Goal: Task Accomplishment & Management: Use online tool/utility

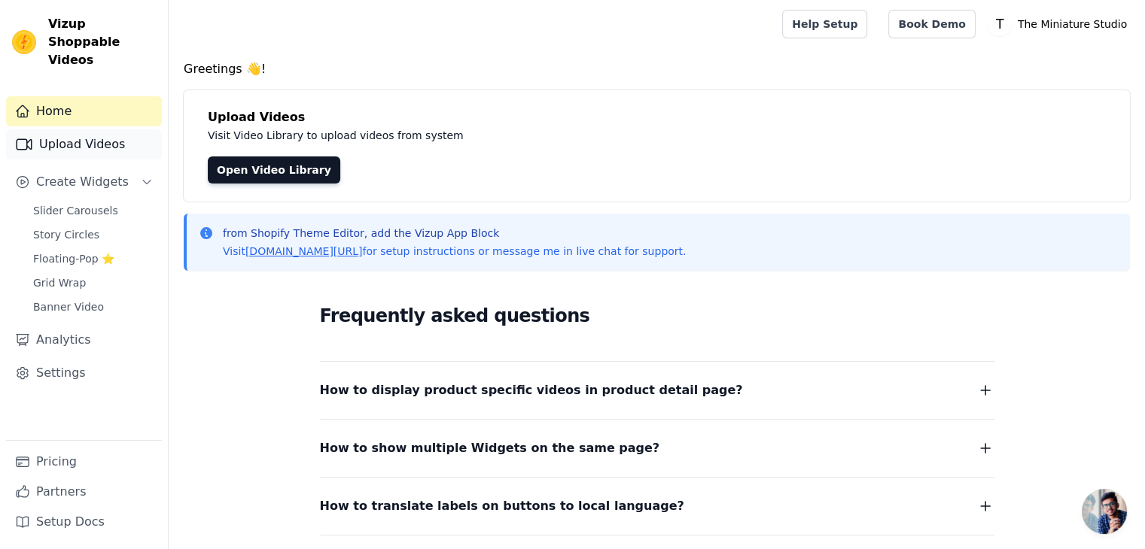
click at [96, 129] on link "Upload Videos" at bounding box center [84, 144] width 156 height 30
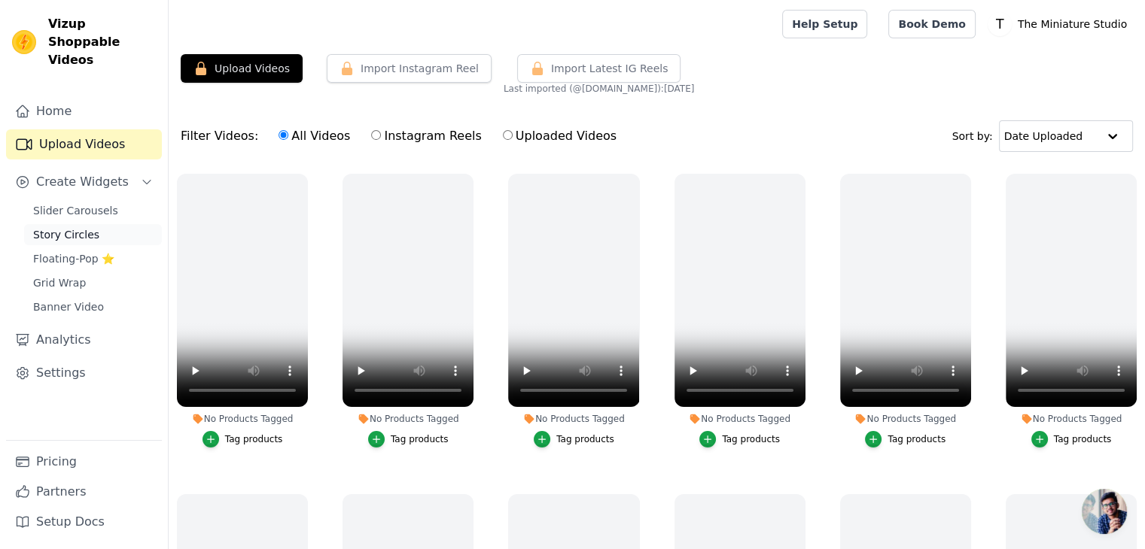
click at [78, 227] on span "Story Circles" at bounding box center [66, 234] width 66 height 15
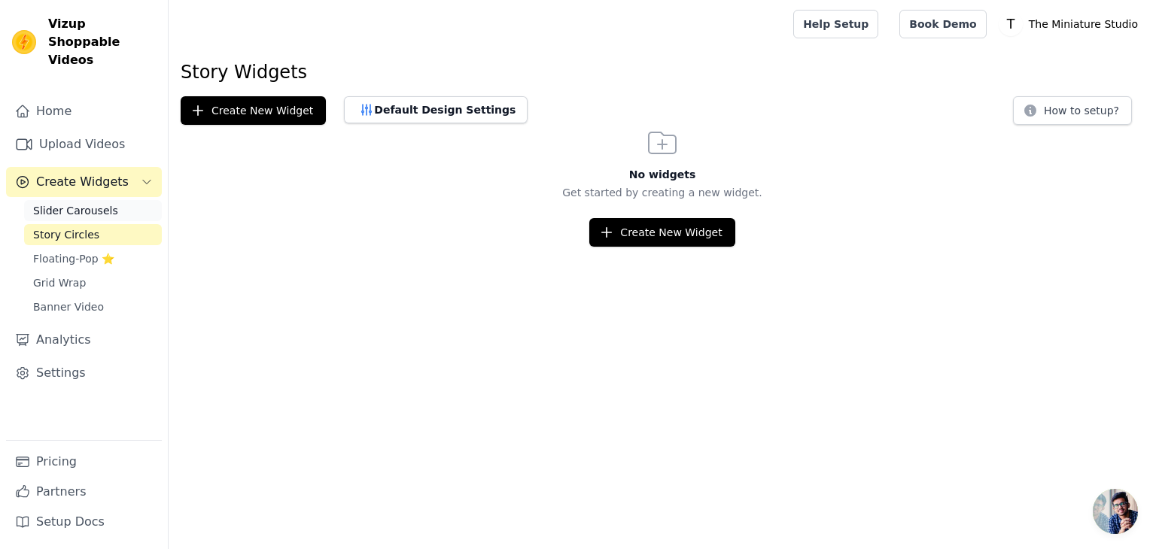
click at [94, 203] on span "Slider Carousels" at bounding box center [75, 210] width 85 height 15
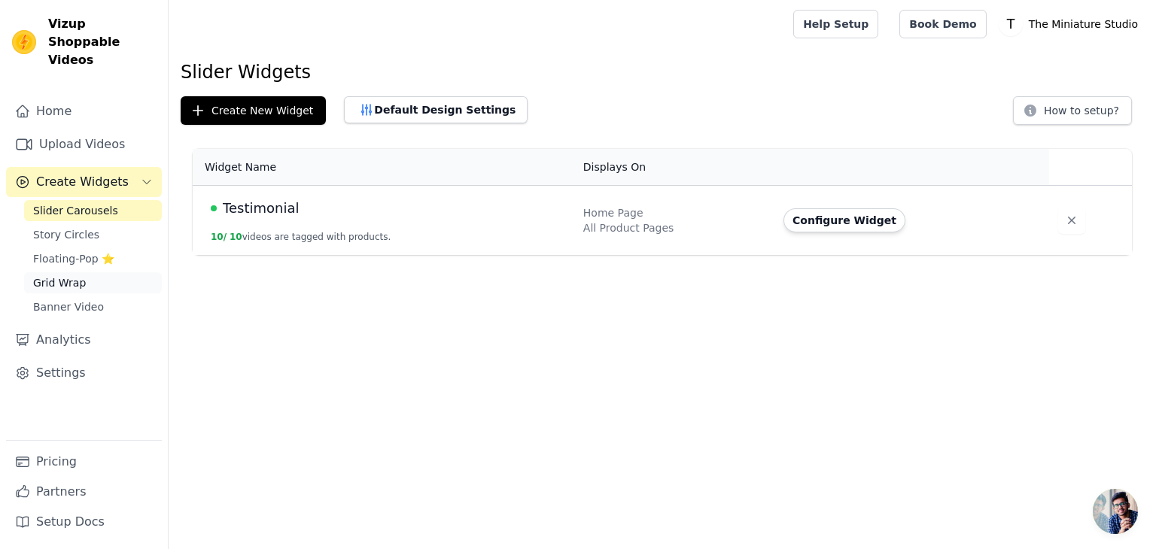
click at [61, 275] on span "Grid Wrap" at bounding box center [59, 282] width 53 height 15
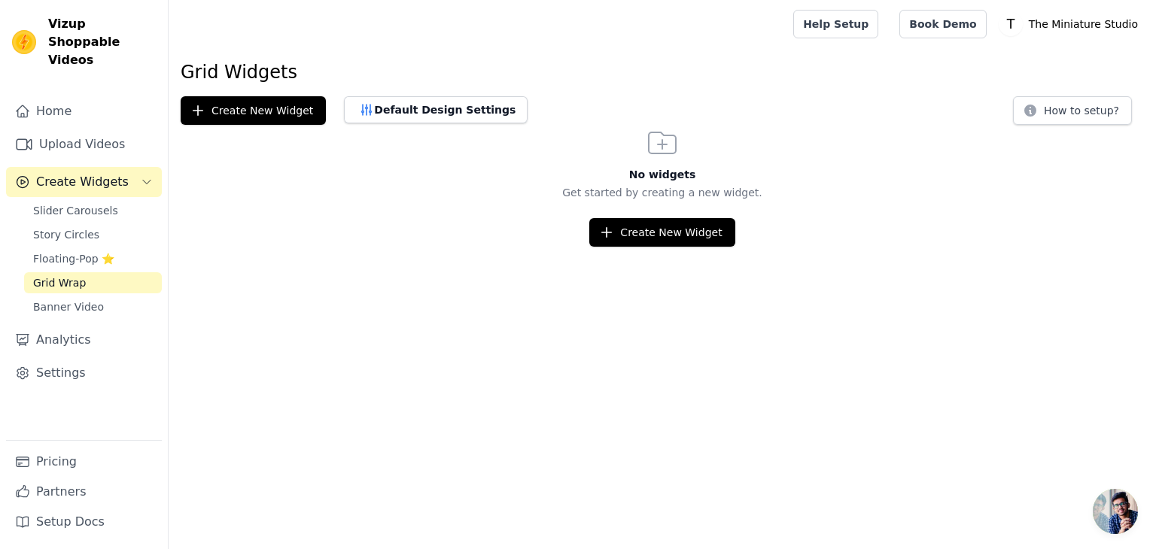
click at [144, 176] on icon "Sidebar" at bounding box center [147, 182] width 12 height 12
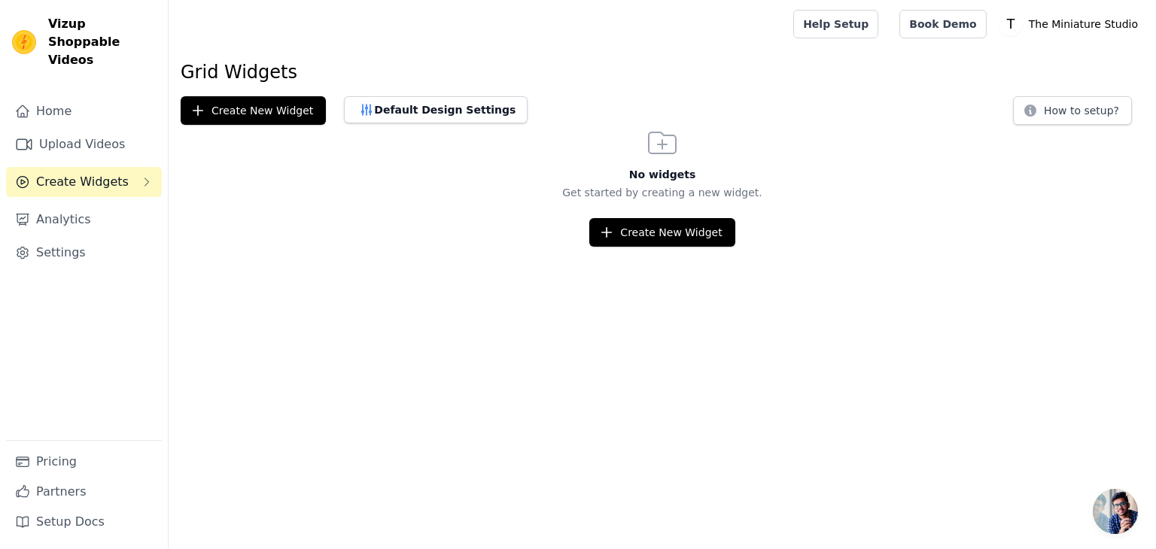
click at [144, 176] on icon "Sidebar" at bounding box center [147, 182] width 12 height 12
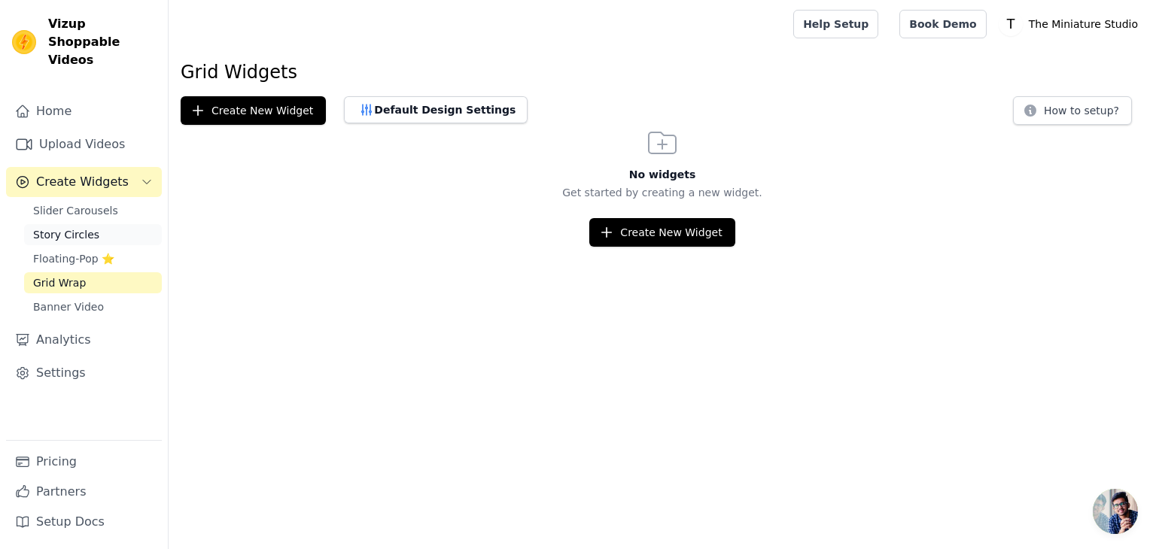
click at [97, 224] on link "Story Circles" at bounding box center [93, 234] width 138 height 21
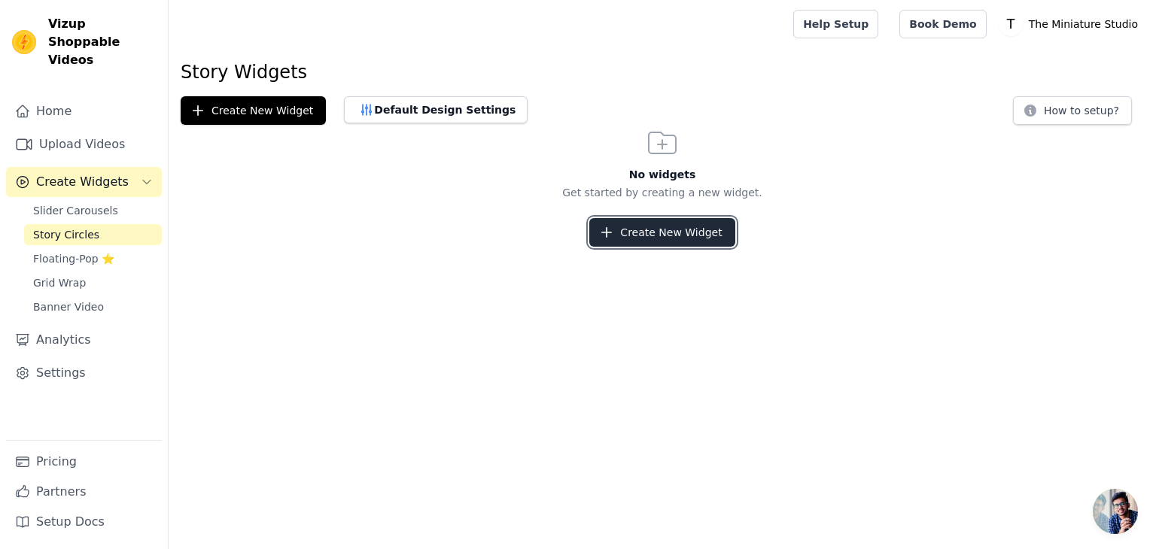
click at [603, 218] on button "Create New Widget" at bounding box center [661, 232] width 145 height 29
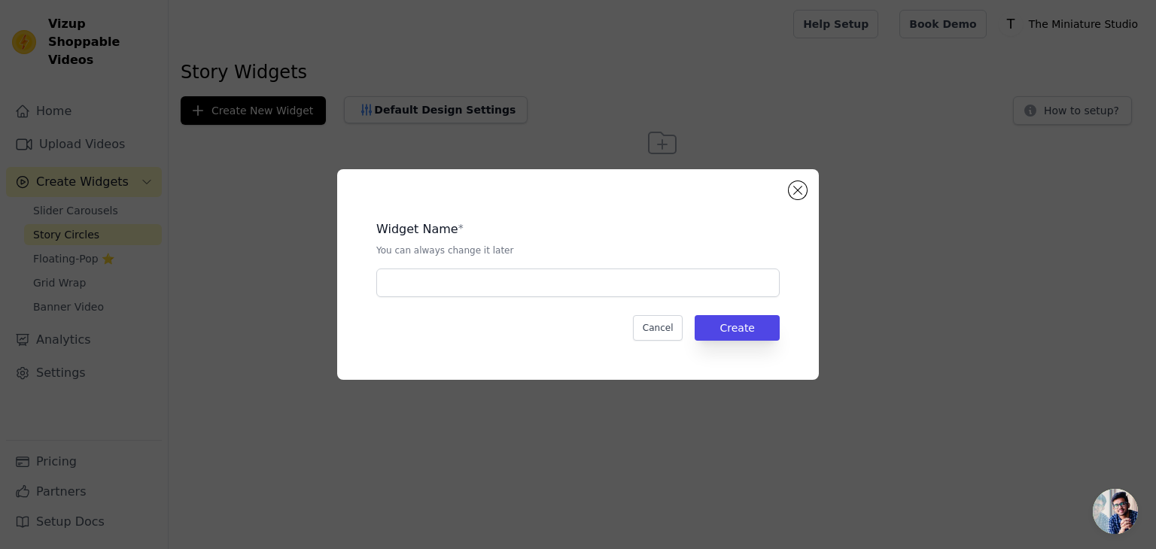
drag, startPoint x: 503, startPoint y: 306, endPoint x: 466, endPoint y: 284, distance: 42.8
click at [466, 284] on div "Widget Name * You can always change it later Cancel Create" at bounding box center [577, 274] width 433 height 163
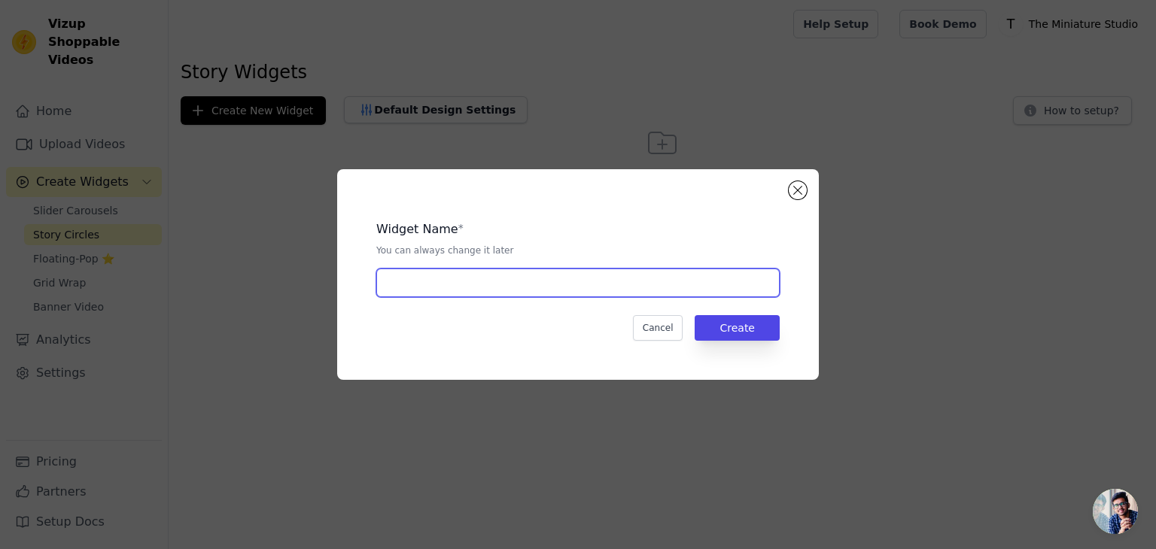
click at [466, 284] on input "text" at bounding box center [577, 283] width 403 height 29
type input "Behind The Scene"
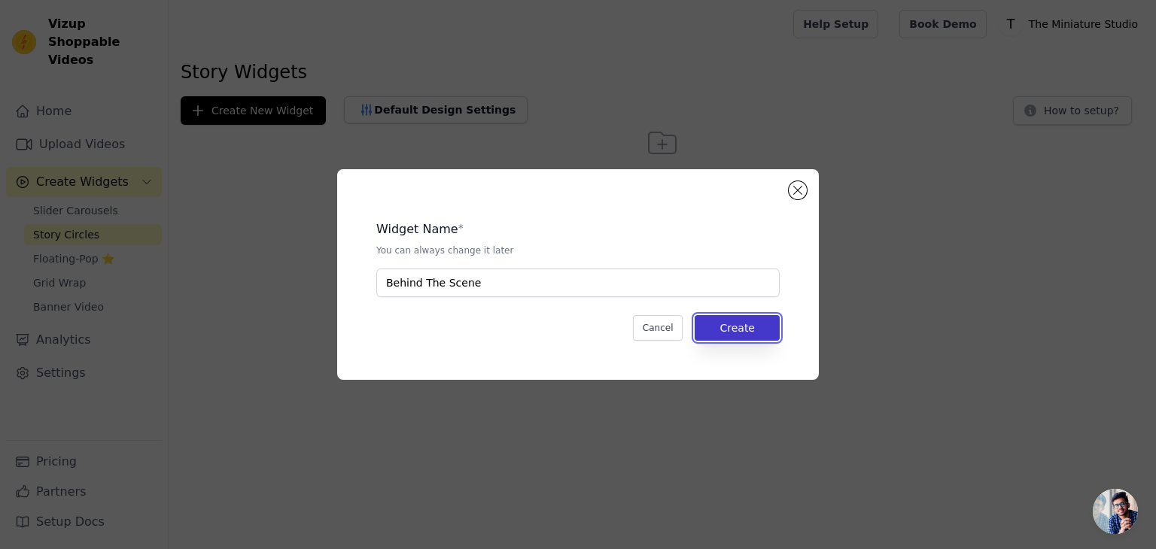
click at [763, 332] on button "Create" at bounding box center [737, 328] width 85 height 26
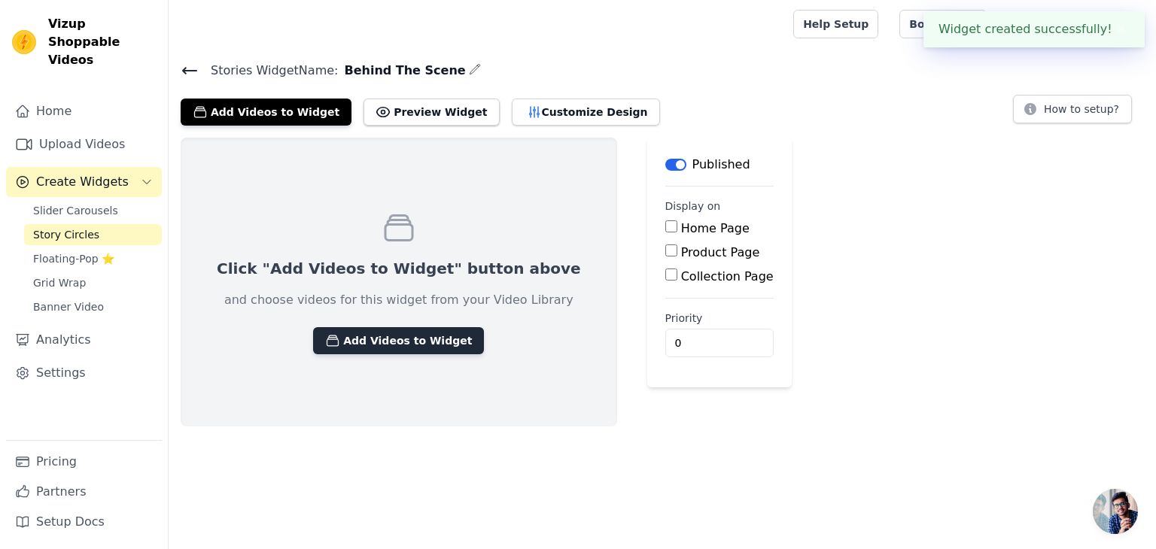
click at [418, 332] on button "Add Videos to Widget" at bounding box center [398, 340] width 171 height 27
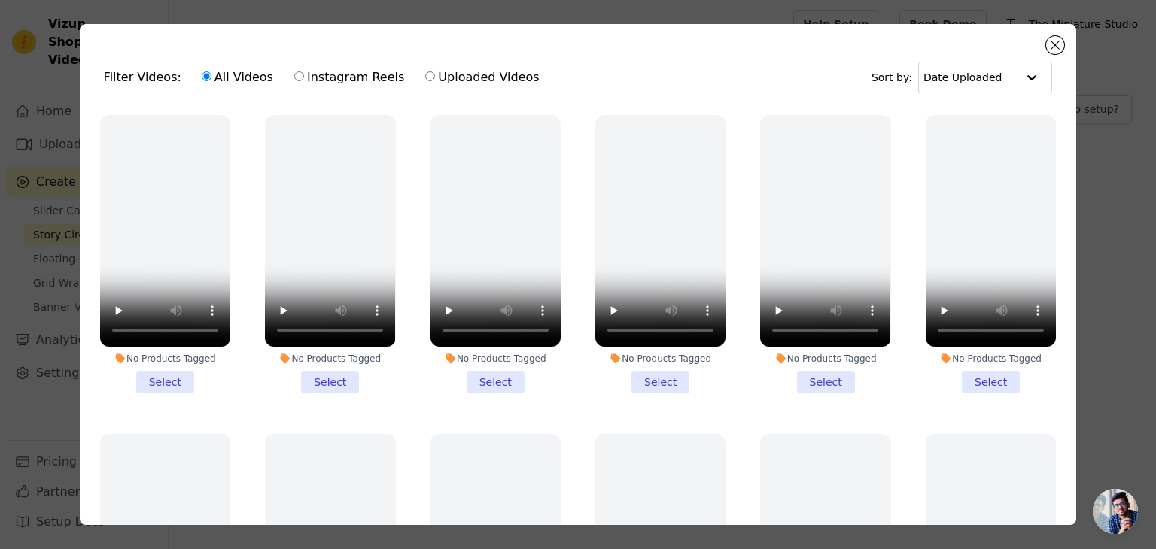
click at [1045, 46] on div "Filter Videos: All Videos Instagram Reels Uploaded Videos Sort by: Date Uploade…" at bounding box center [578, 274] width 997 height 501
click at [1045, 47] on div "Filter Videos: All Videos Instagram Reels Uploaded Videos Sort by: Date Uploade…" at bounding box center [578, 274] width 997 height 501
click at [1046, 47] on div "Filter Videos: All Videos Instagram Reels Uploaded Videos Sort by: Date Uploade…" at bounding box center [578, 274] width 997 height 501
click at [1048, 43] on button "Close modal" at bounding box center [1055, 45] width 18 height 18
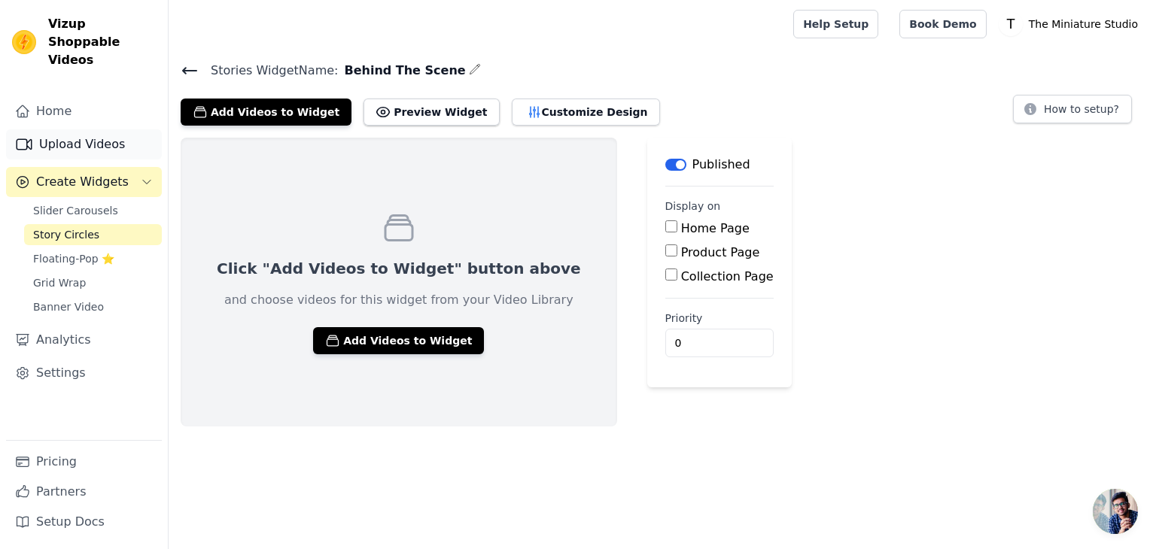
click at [62, 129] on link "Upload Videos" at bounding box center [84, 144] width 156 height 30
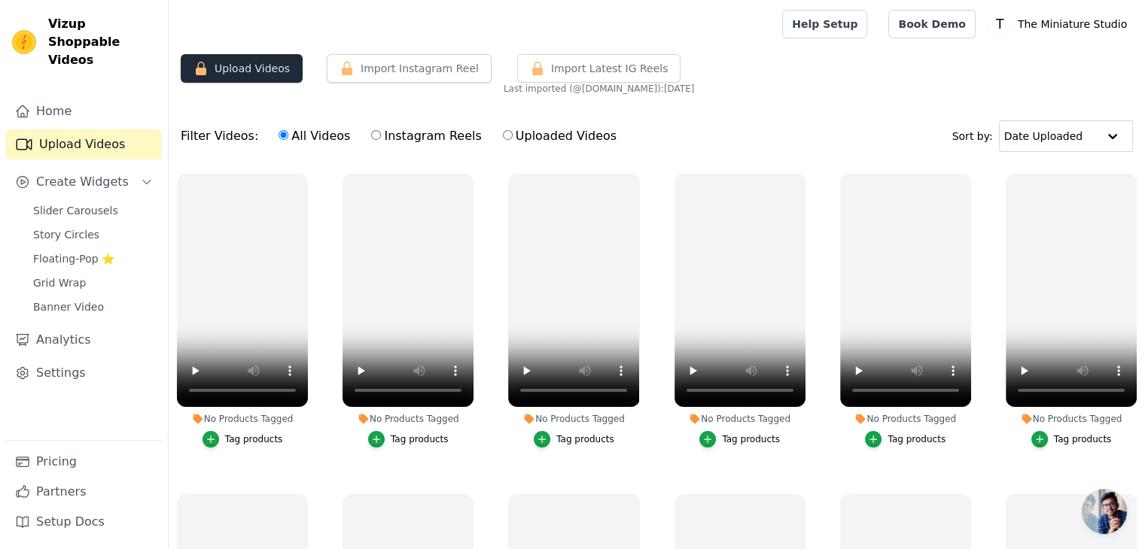
click at [251, 61] on button "Upload Videos" at bounding box center [242, 68] width 122 height 29
click at [502, 128] on label "Uploaded Videos" at bounding box center [559, 136] width 115 height 20
click at [503, 130] on input "Uploaded Videos" at bounding box center [508, 135] width 10 height 10
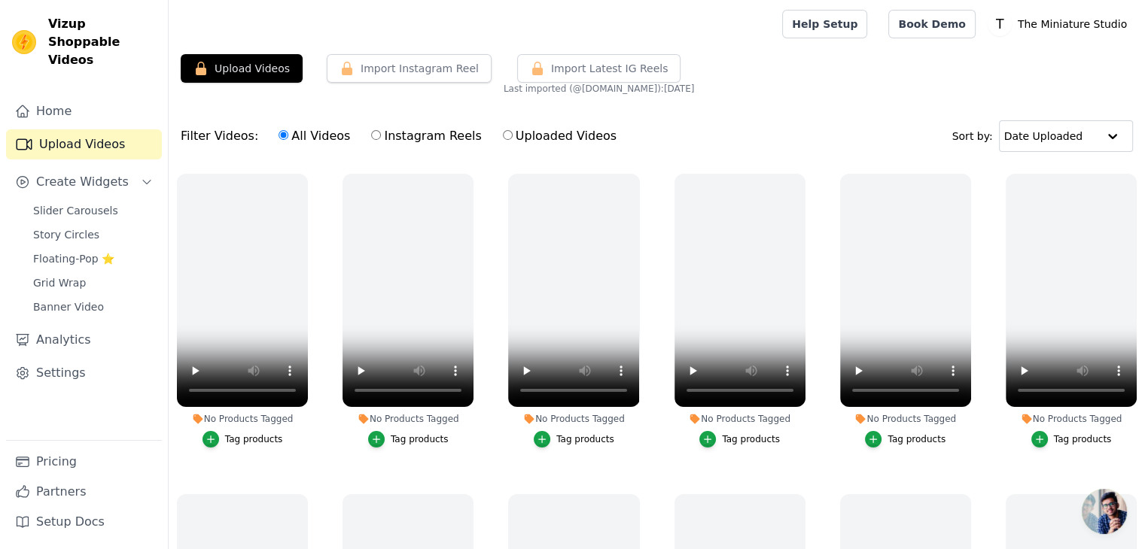
radio input "true"
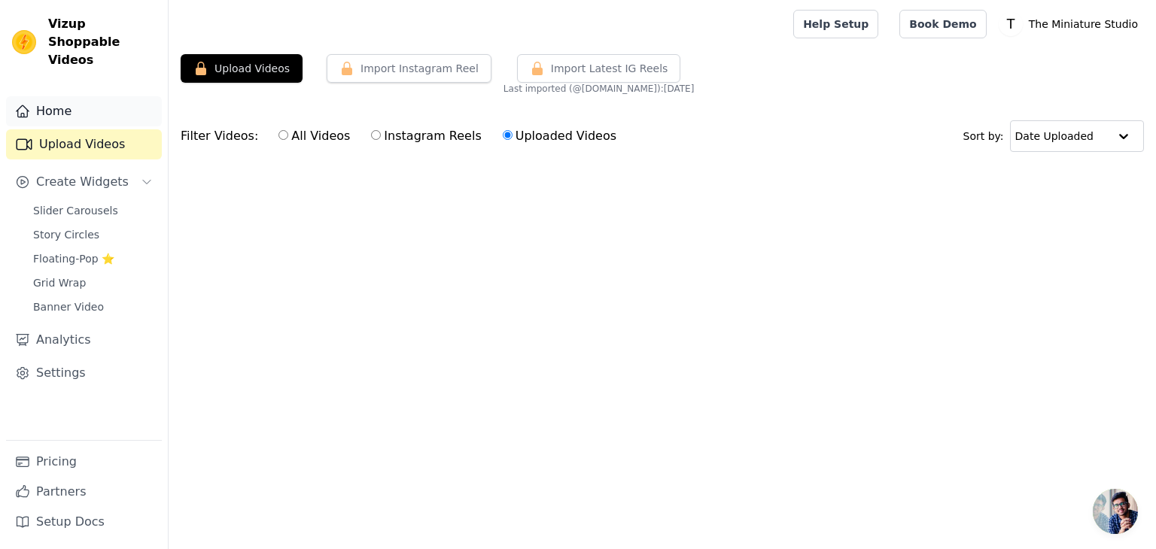
click at [99, 97] on link "Home" at bounding box center [84, 111] width 156 height 30
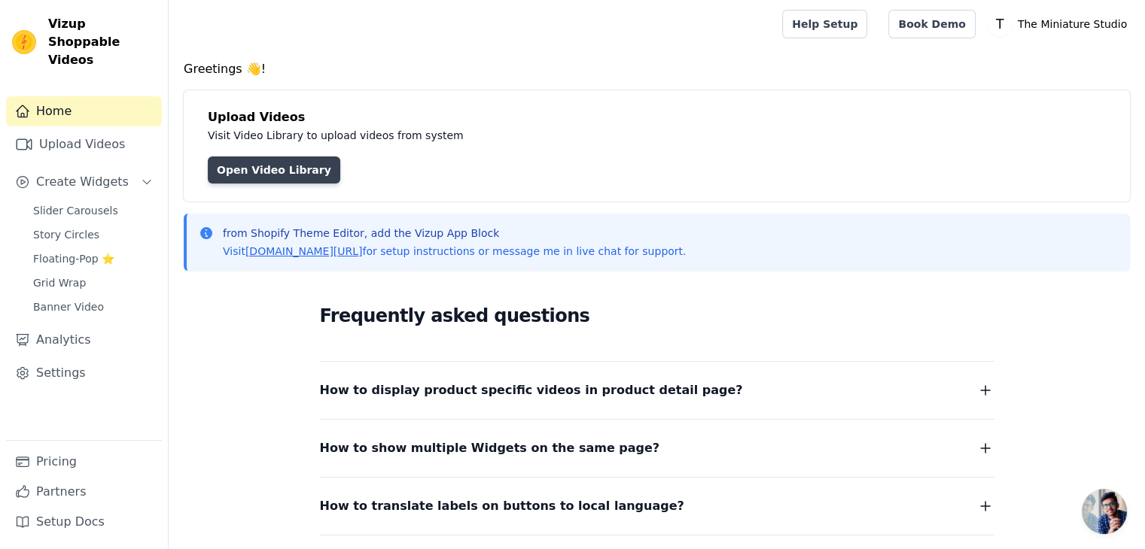
click at [272, 176] on link "Open Video Library" at bounding box center [274, 170] width 132 height 27
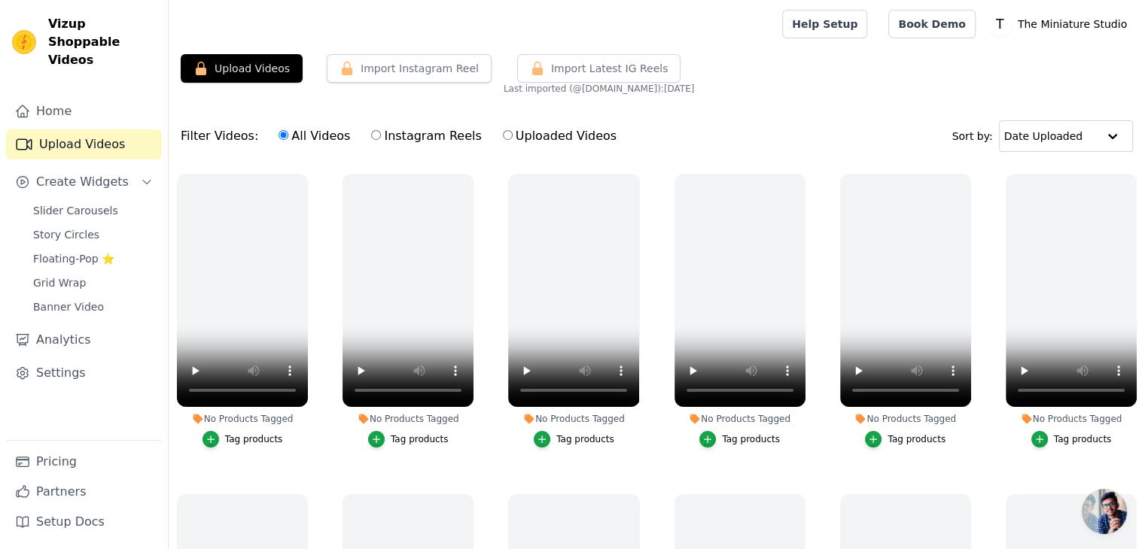
click at [503, 132] on input "Uploaded Videos" at bounding box center [508, 135] width 10 height 10
radio input "true"
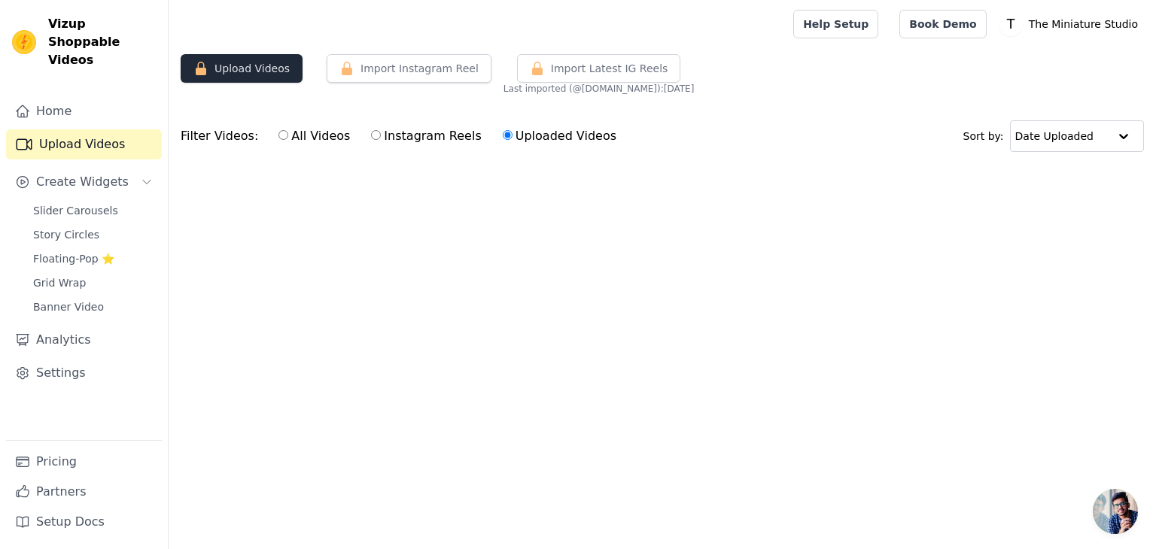
click at [244, 64] on button "Upload Videos" at bounding box center [242, 68] width 122 height 29
